Goal: Task Accomplishment & Management: Manage account settings

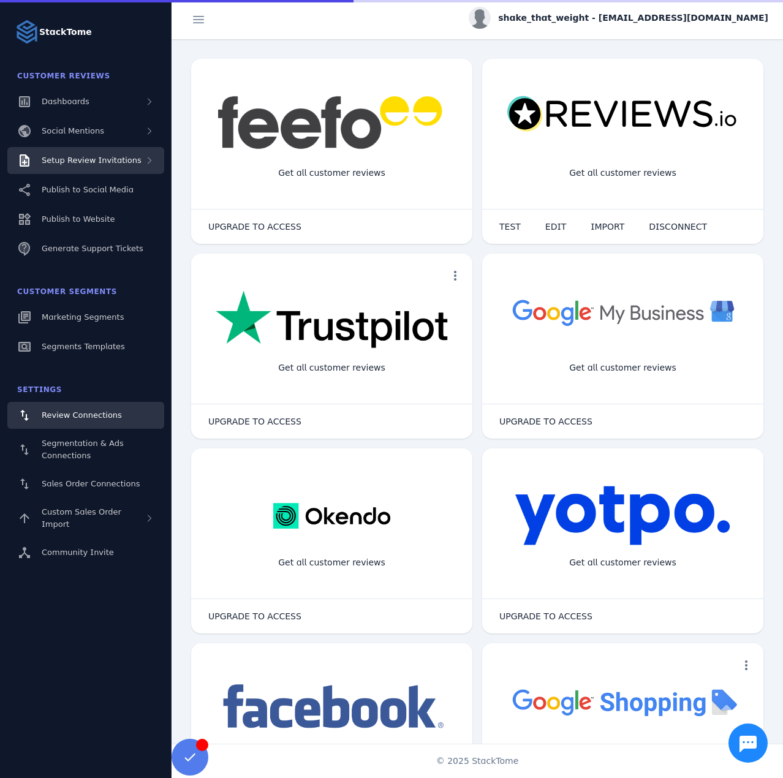
click at [82, 169] on div "Setup Review Invitations" at bounding box center [85, 160] width 157 height 27
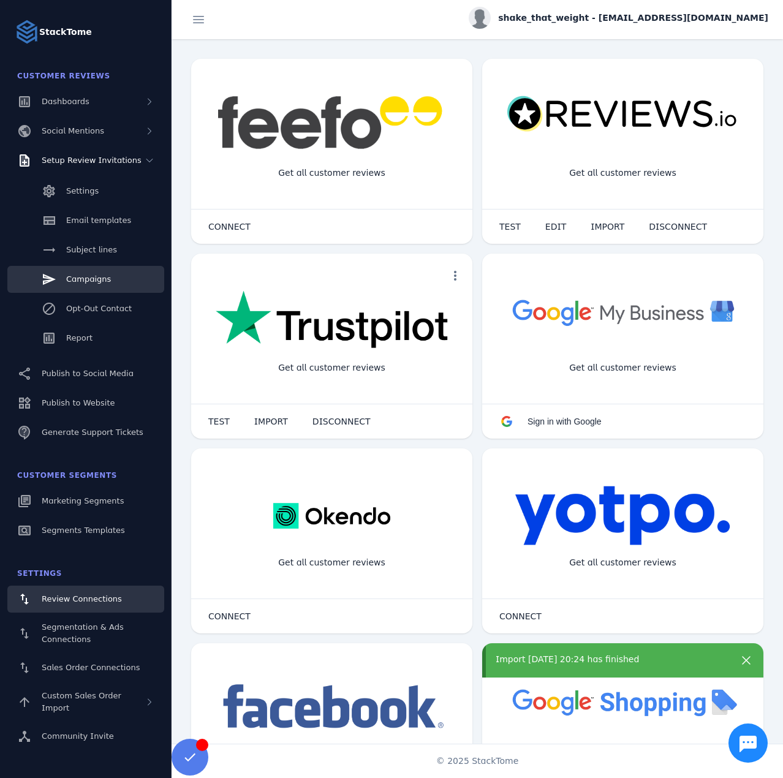
click at [88, 283] on span "Campaigns" at bounding box center [88, 278] width 45 height 9
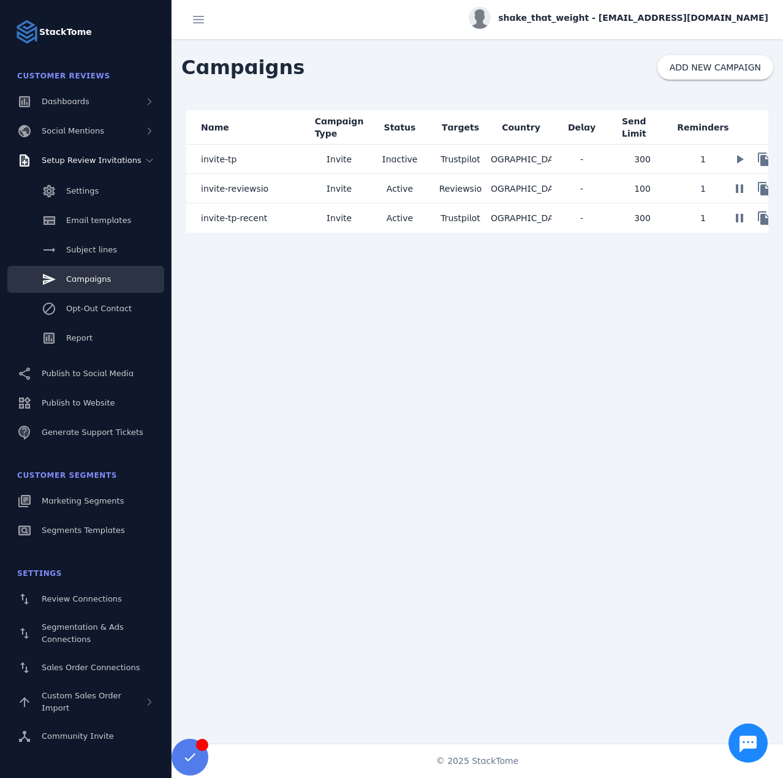
click at [264, 189] on mat-cell "invite-reviewsio" at bounding box center [247, 188] width 123 height 29
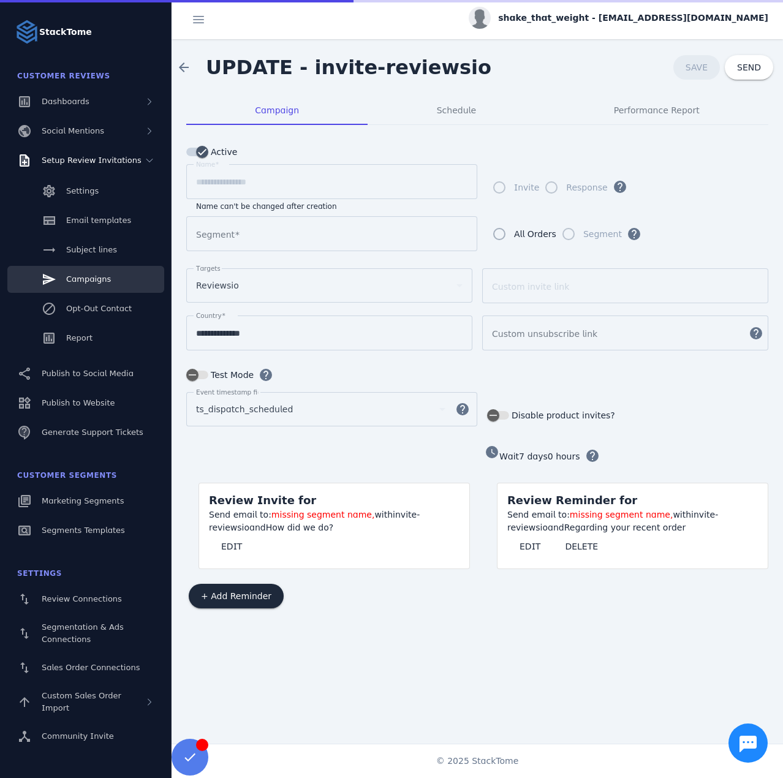
type input "**********"
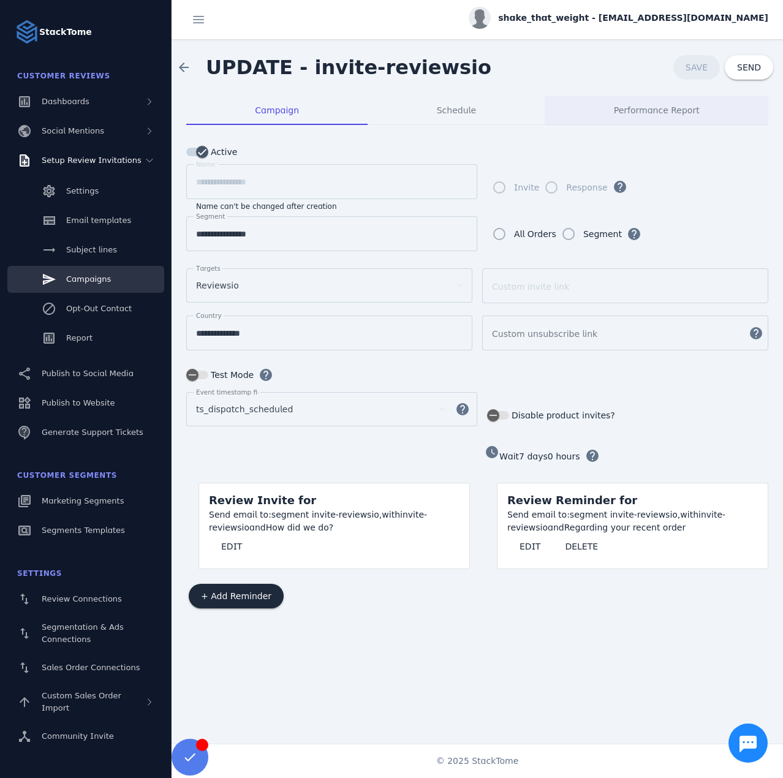
click at [650, 106] on span "Performance Report" at bounding box center [657, 110] width 86 height 9
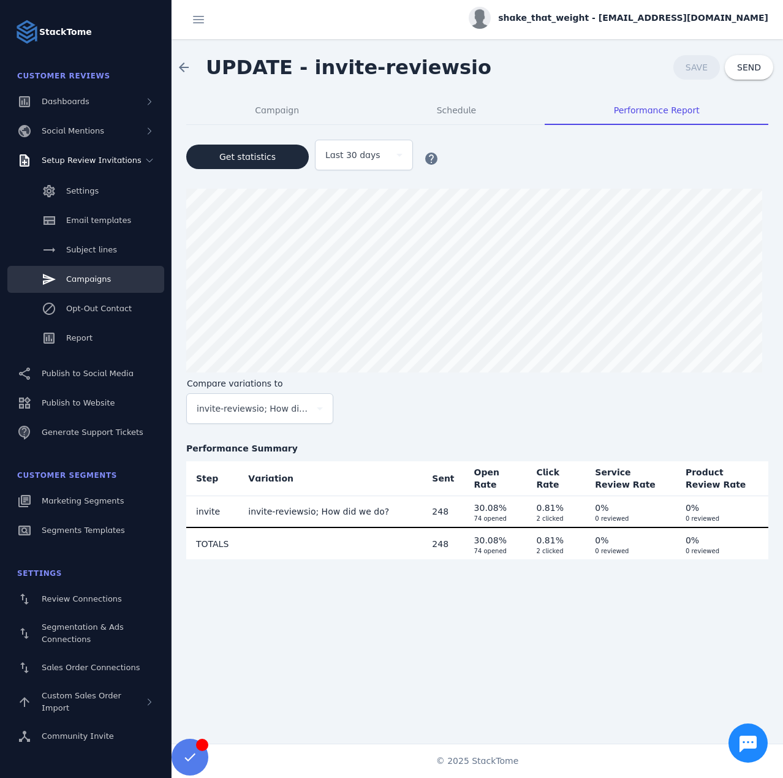
click at [609, 18] on span "shake_that_weight - [EMAIL_ADDRESS][DOMAIN_NAME]" at bounding box center [633, 18] width 270 height 13
click at [698, 120] on icon at bounding box center [697, 118] width 15 height 15
